Goal: Navigation & Orientation: Find specific page/section

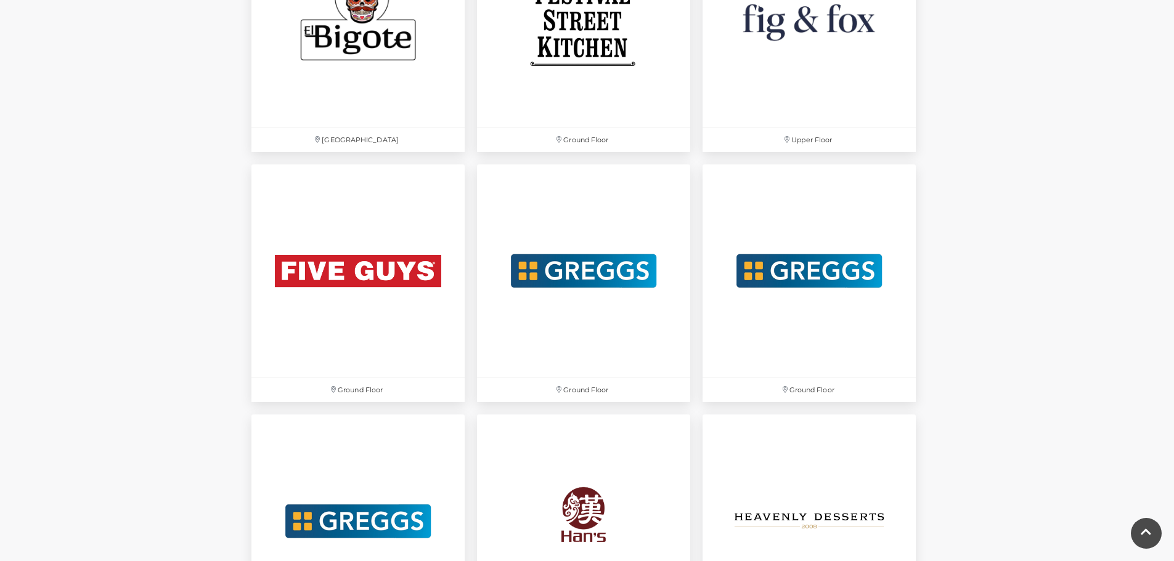
scroll to position [1971, 0]
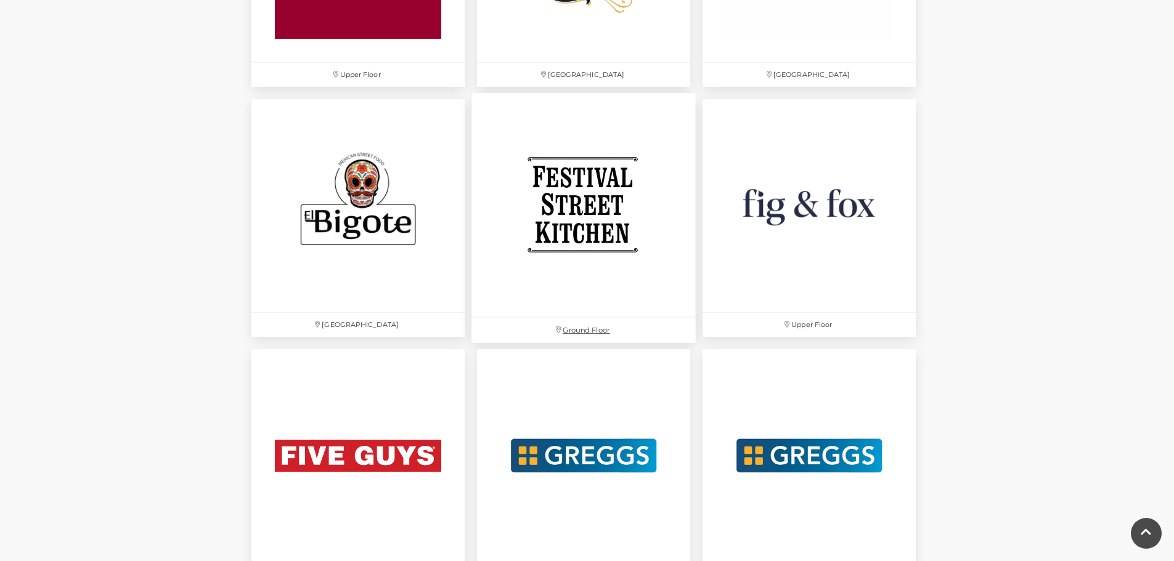
click at [593, 277] on img at bounding box center [583, 205] width 224 height 224
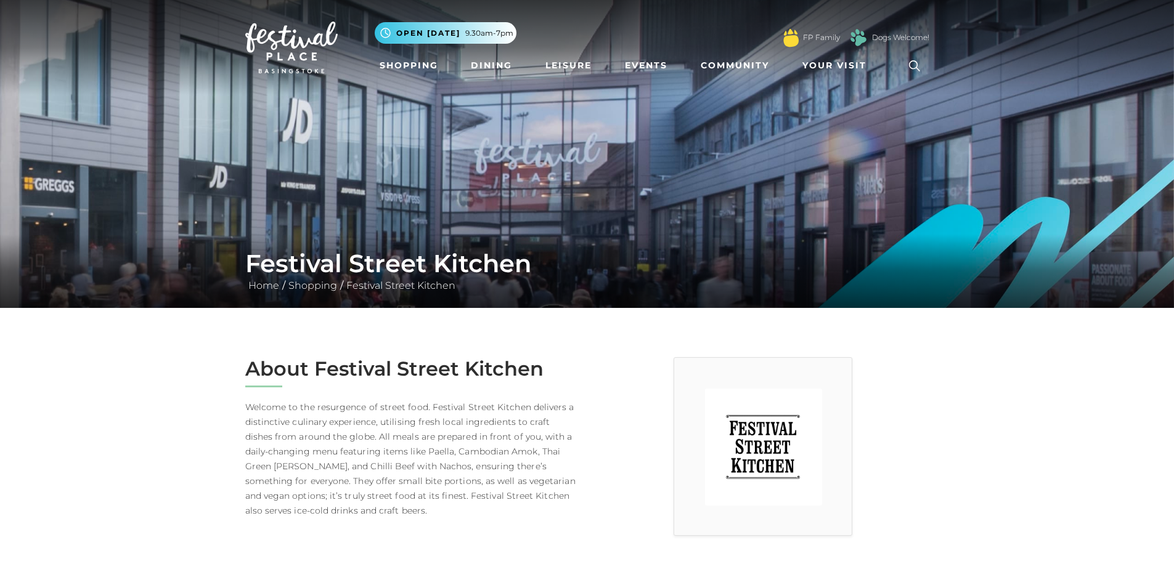
scroll to position [308, 0]
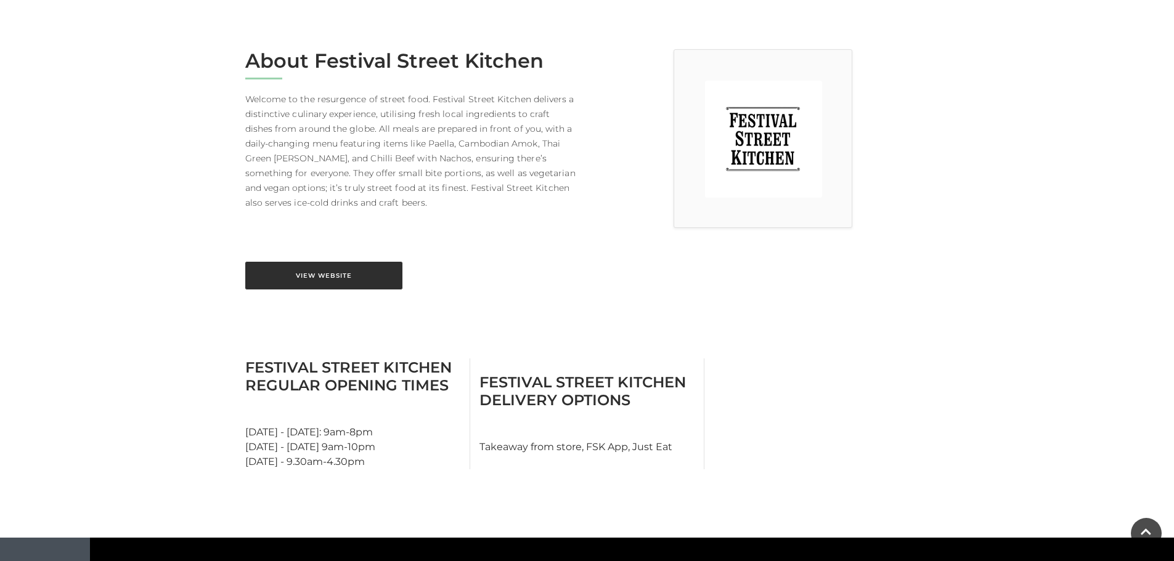
click at [296, 278] on link "View Website" at bounding box center [323, 276] width 157 height 28
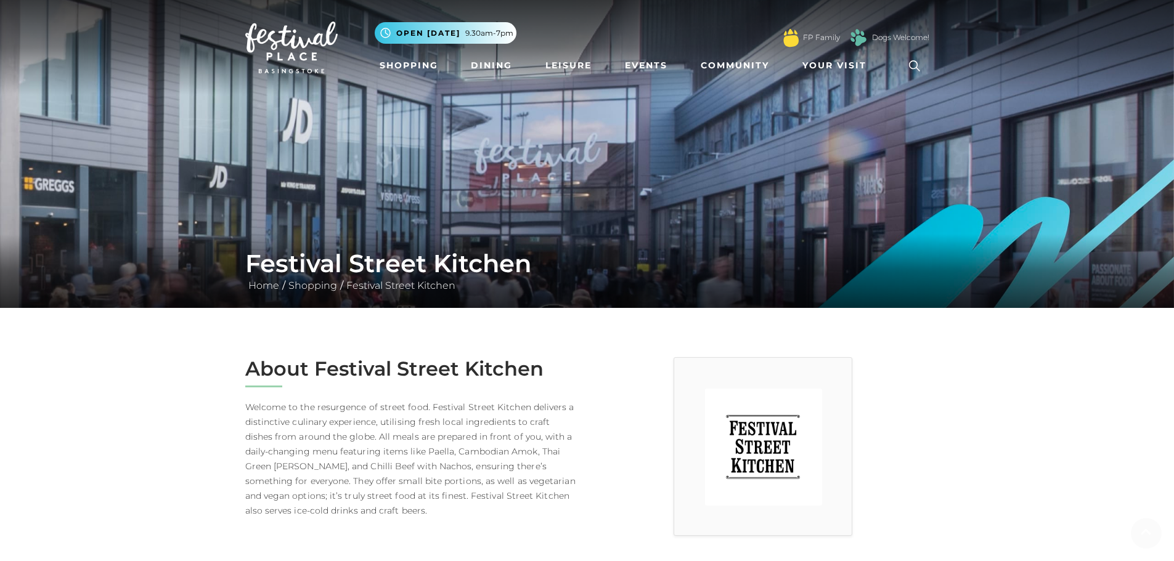
scroll to position [246, 0]
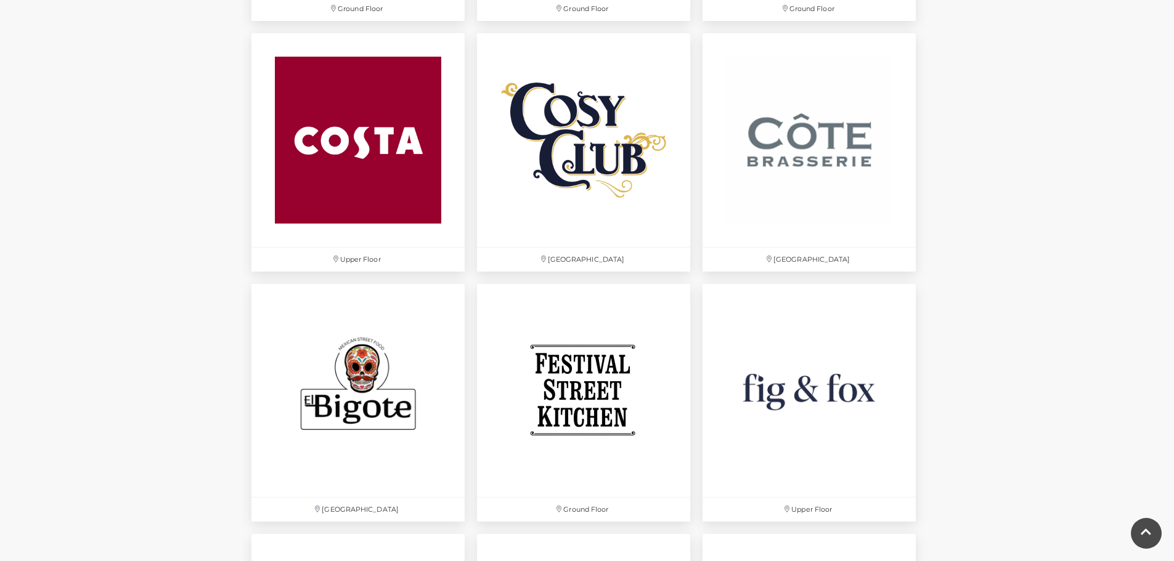
scroll to position [1602, 0]
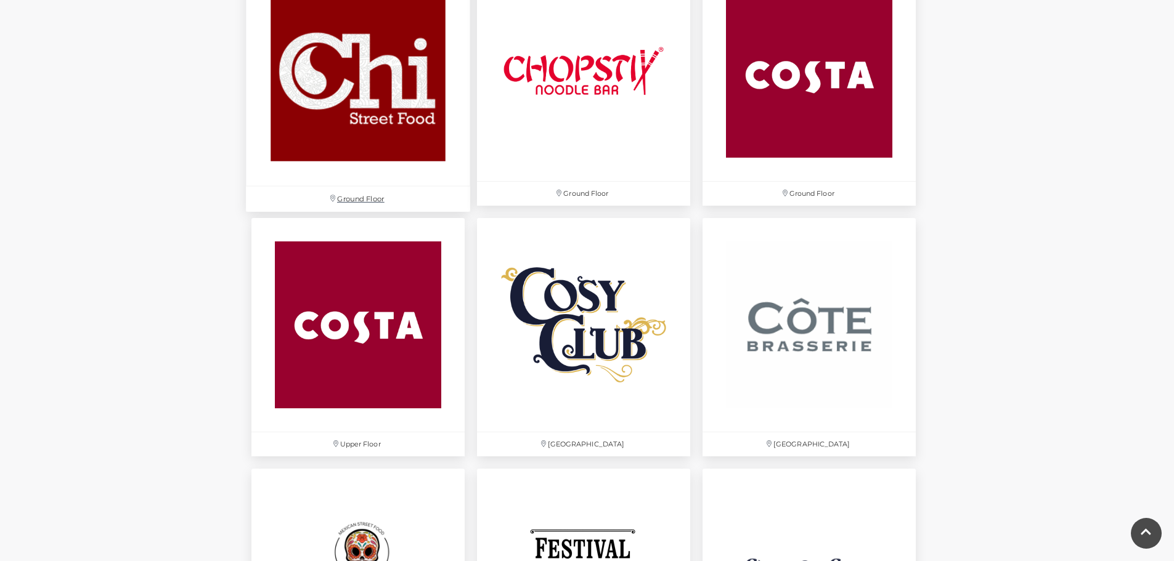
click at [325, 116] on img at bounding box center [358, 74] width 224 height 224
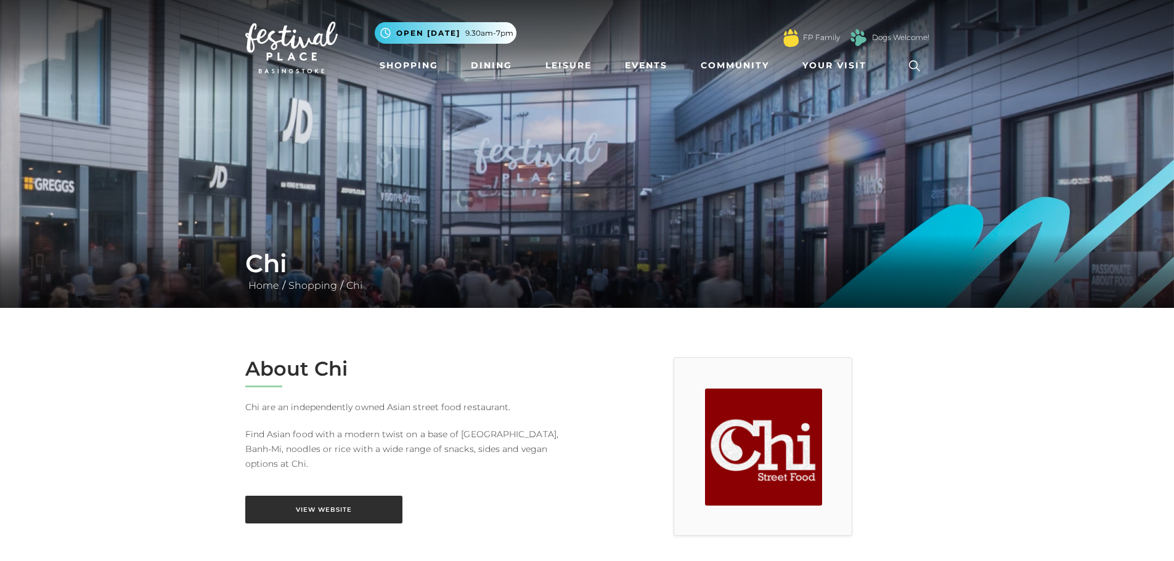
click at [360, 503] on link "View Website" at bounding box center [323, 510] width 157 height 28
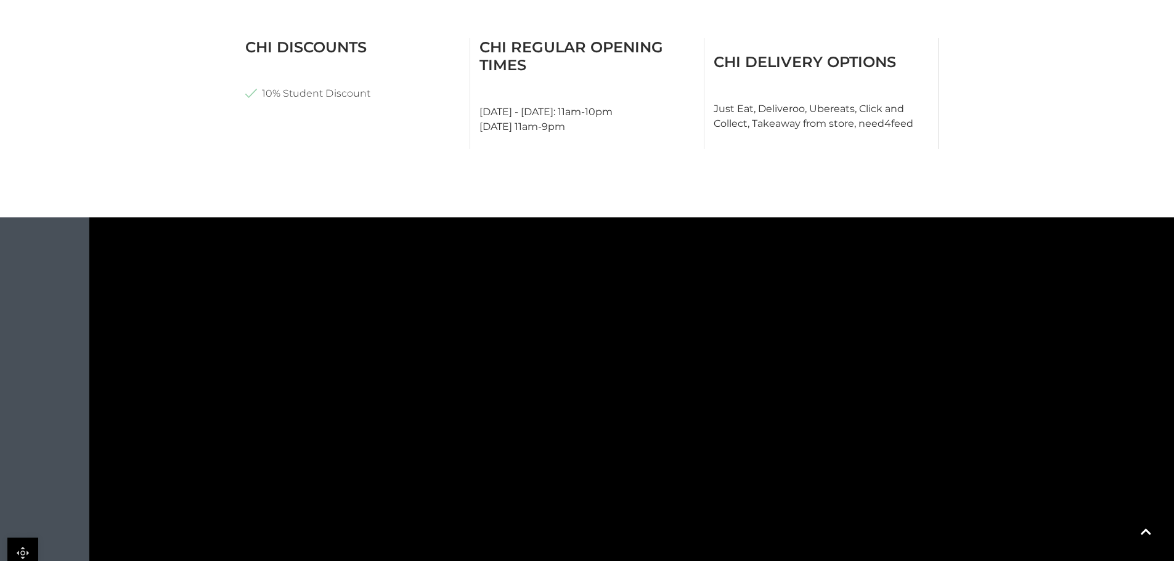
scroll to position [616, 0]
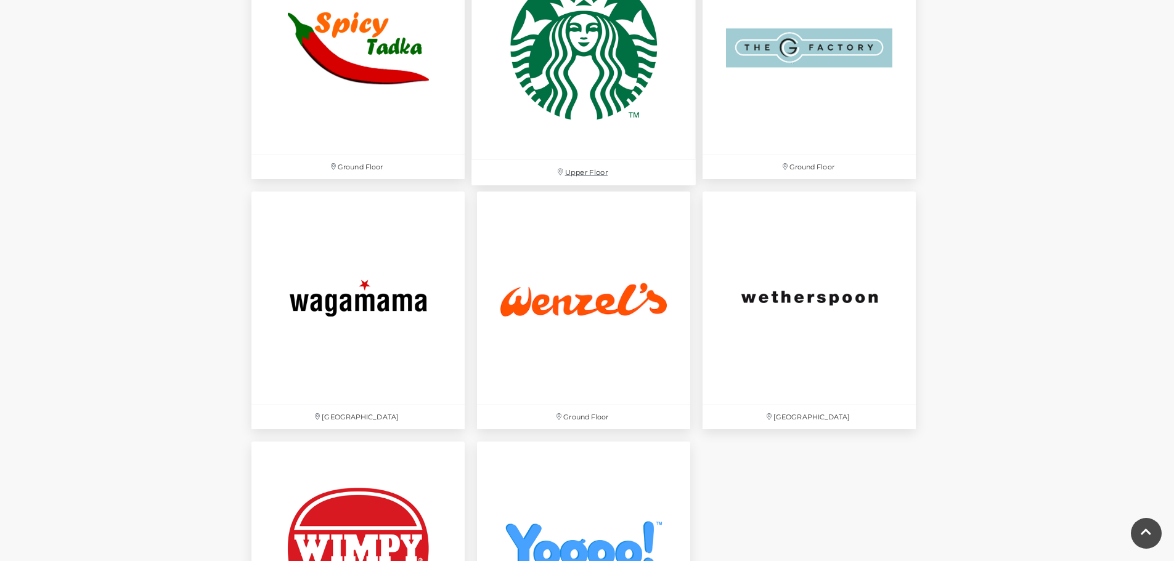
scroll to position [3758, 0]
